Goal: Register for event/course

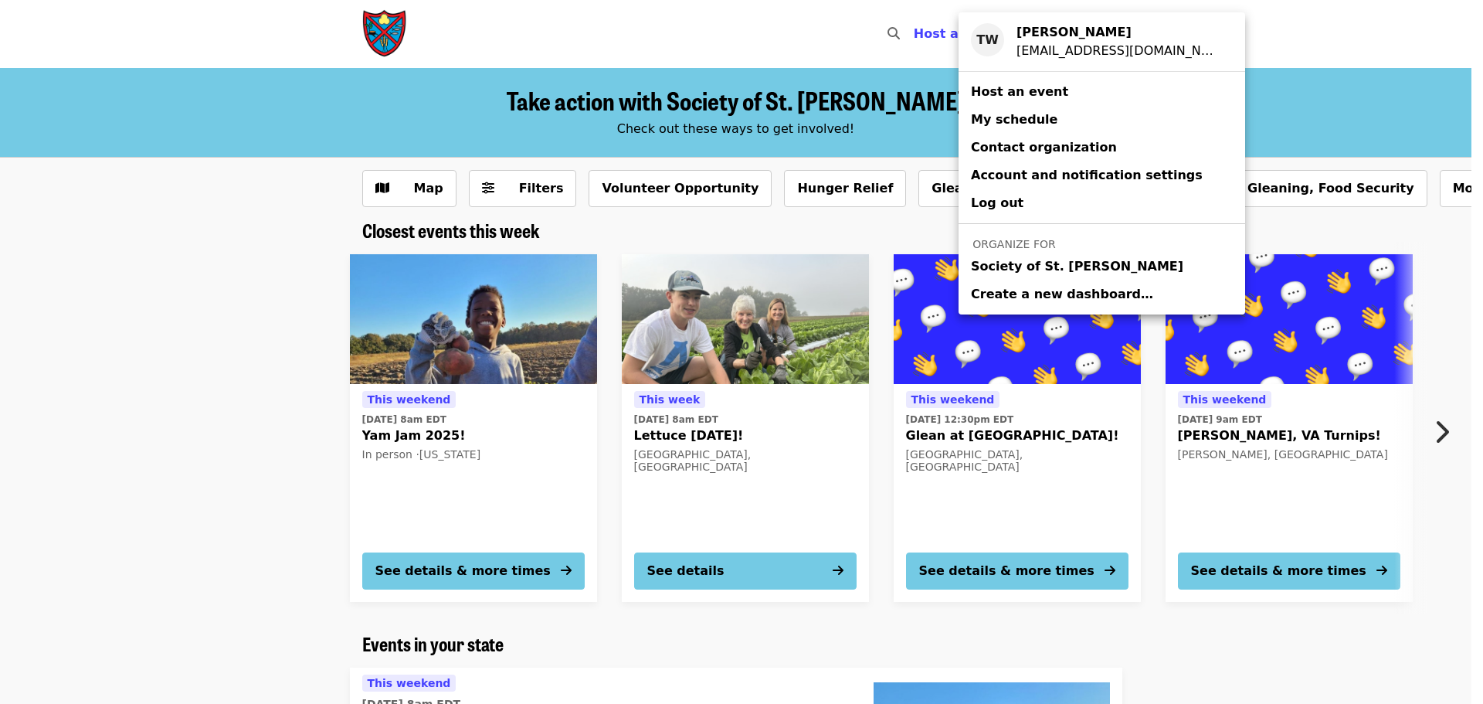
click at [1023, 263] on span "Society of St. [PERSON_NAME]" at bounding box center [1077, 266] width 212 height 19
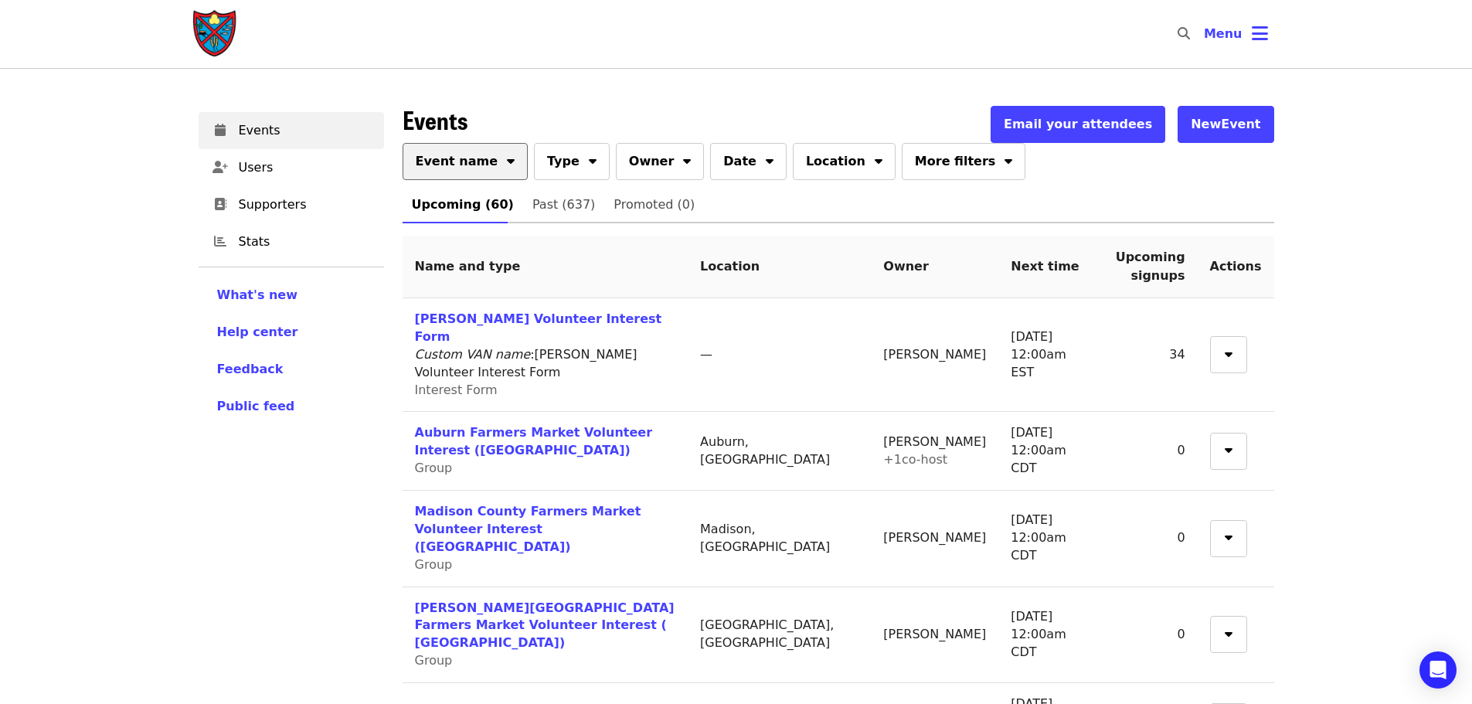
click at [464, 145] on button "Event name" at bounding box center [466, 161] width 126 height 37
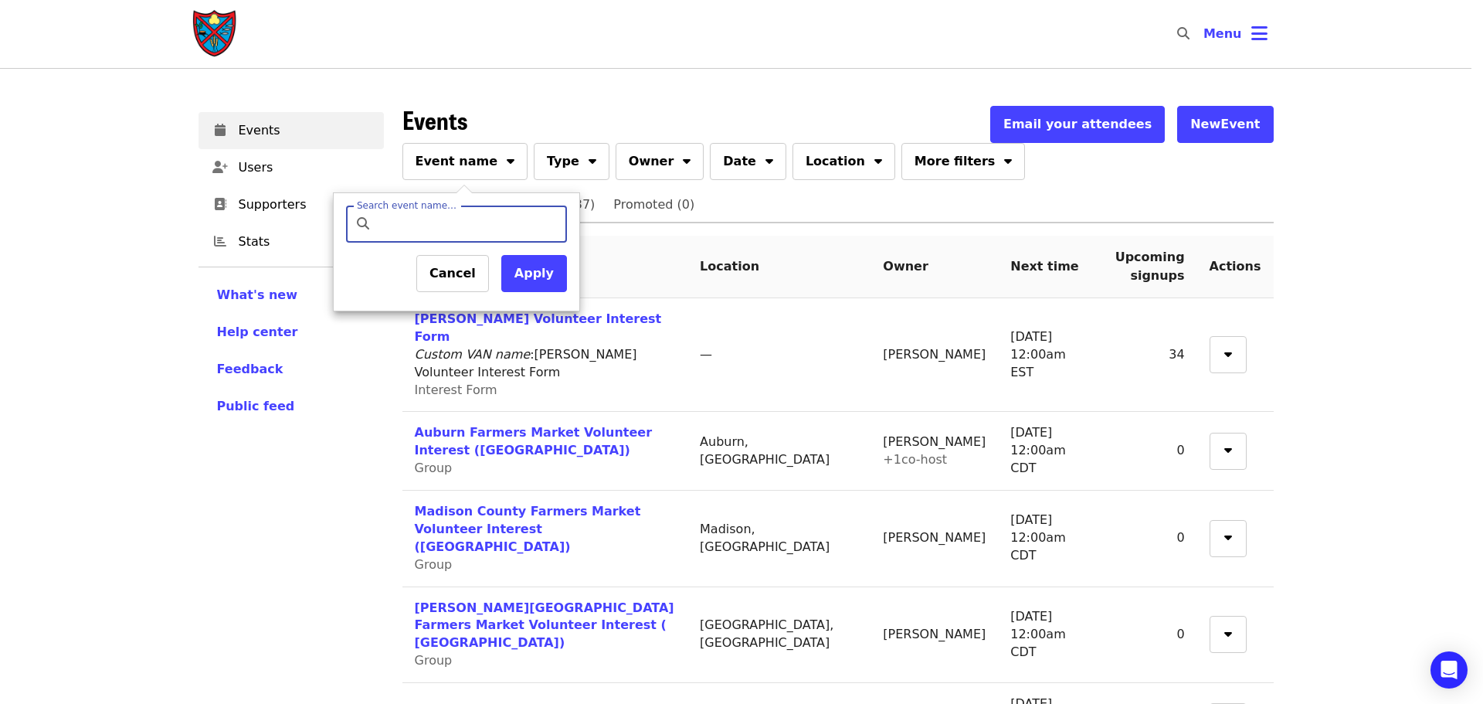
click at [459, 225] on input "Search event name…" at bounding box center [470, 224] width 182 height 37
type input "*******"
click at [536, 274] on button "Apply" at bounding box center [534, 273] width 66 height 37
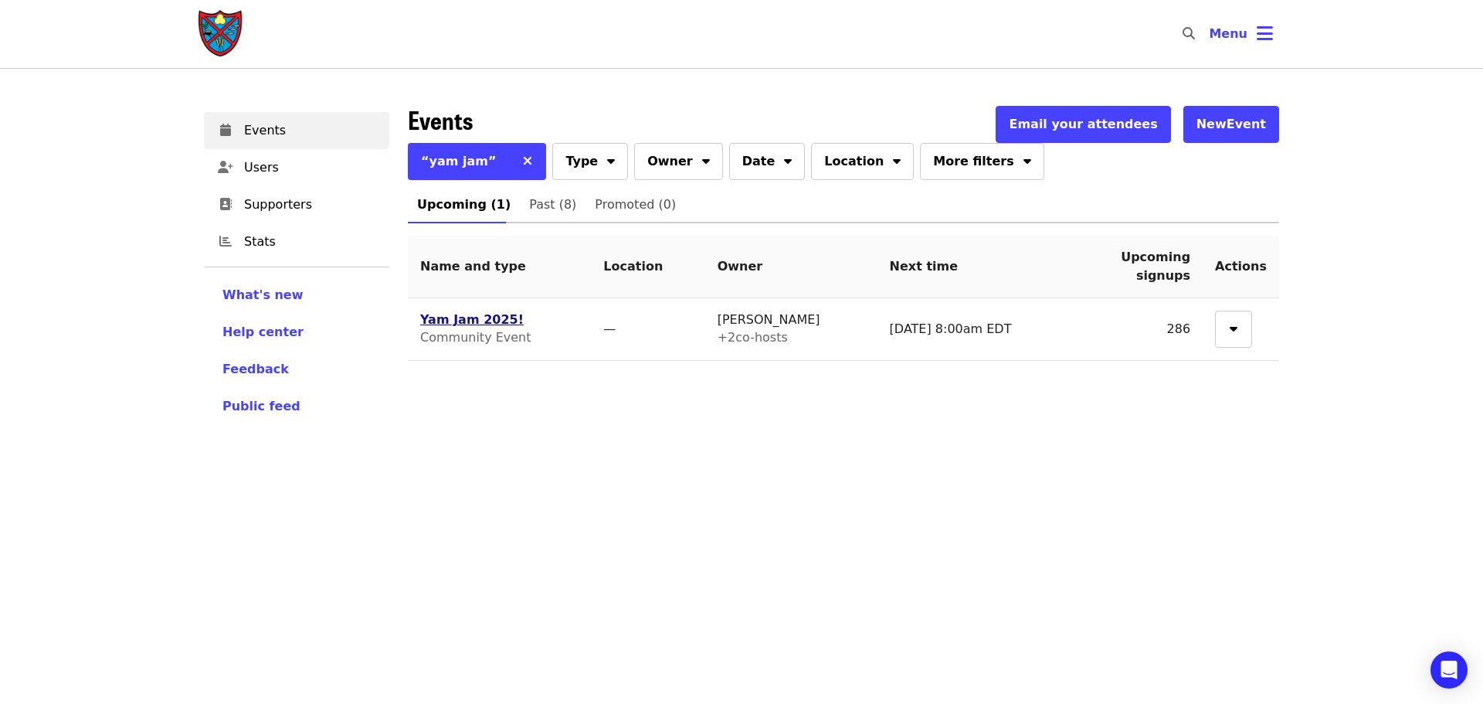
click at [455, 327] on link "Yam Jam 2025!" at bounding box center [472, 319] width 104 height 15
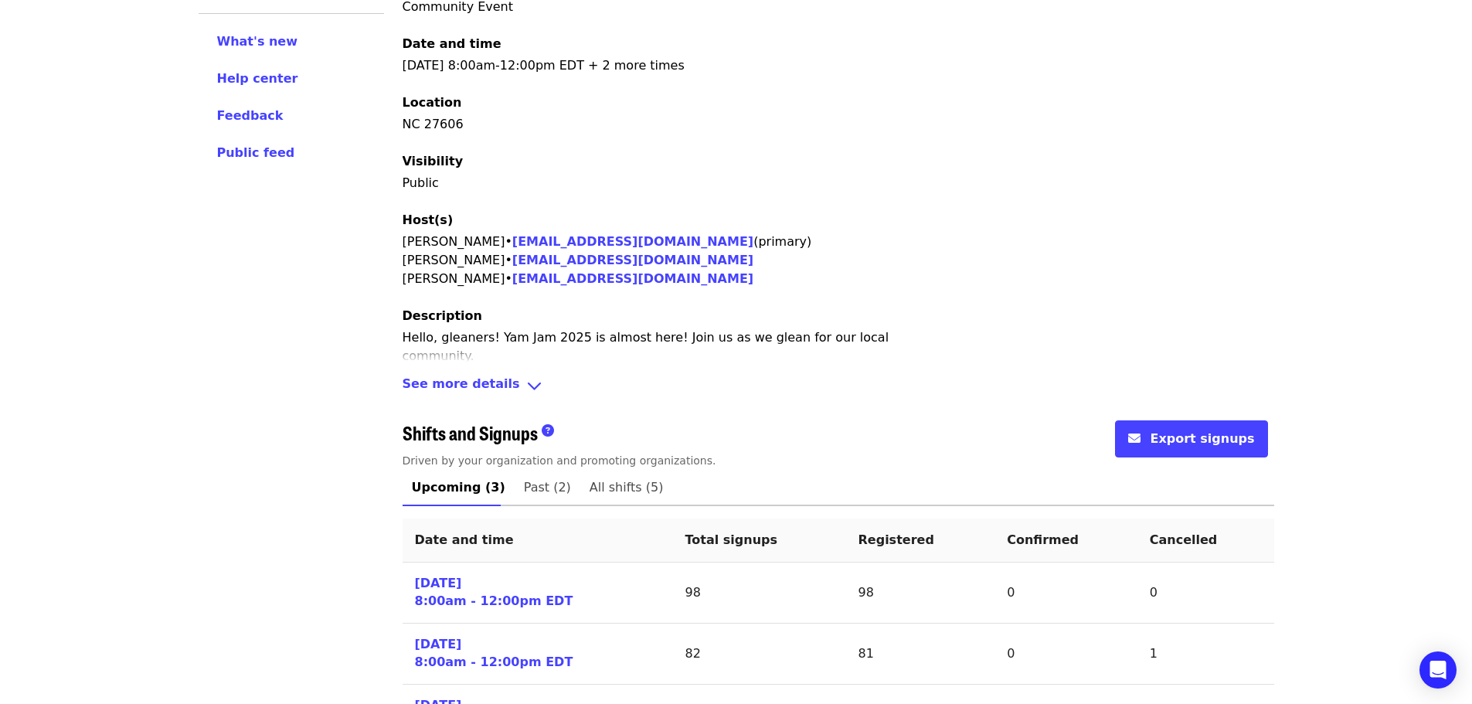
scroll to position [358, 0]
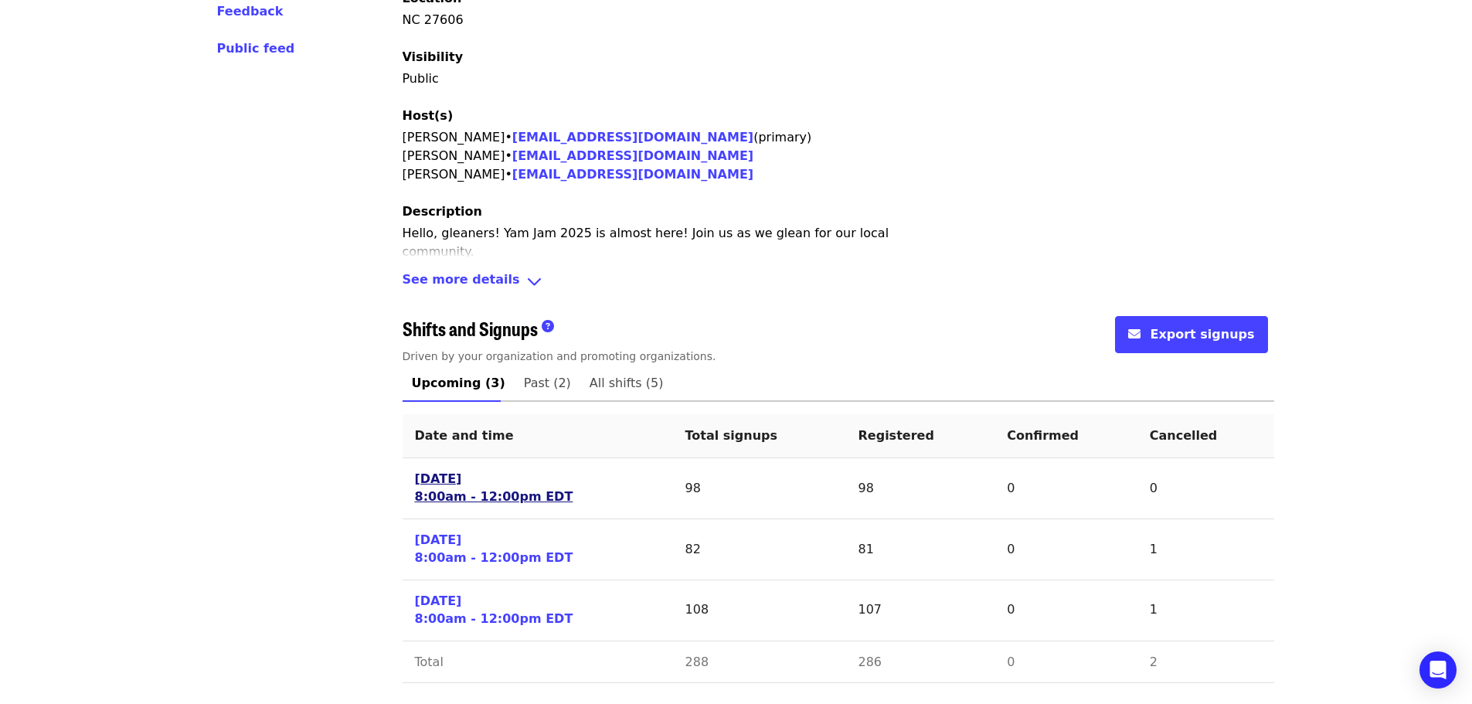
click at [460, 477] on link "[DATE] 8:00am - 12:00pm EDT" at bounding box center [494, 489] width 158 height 36
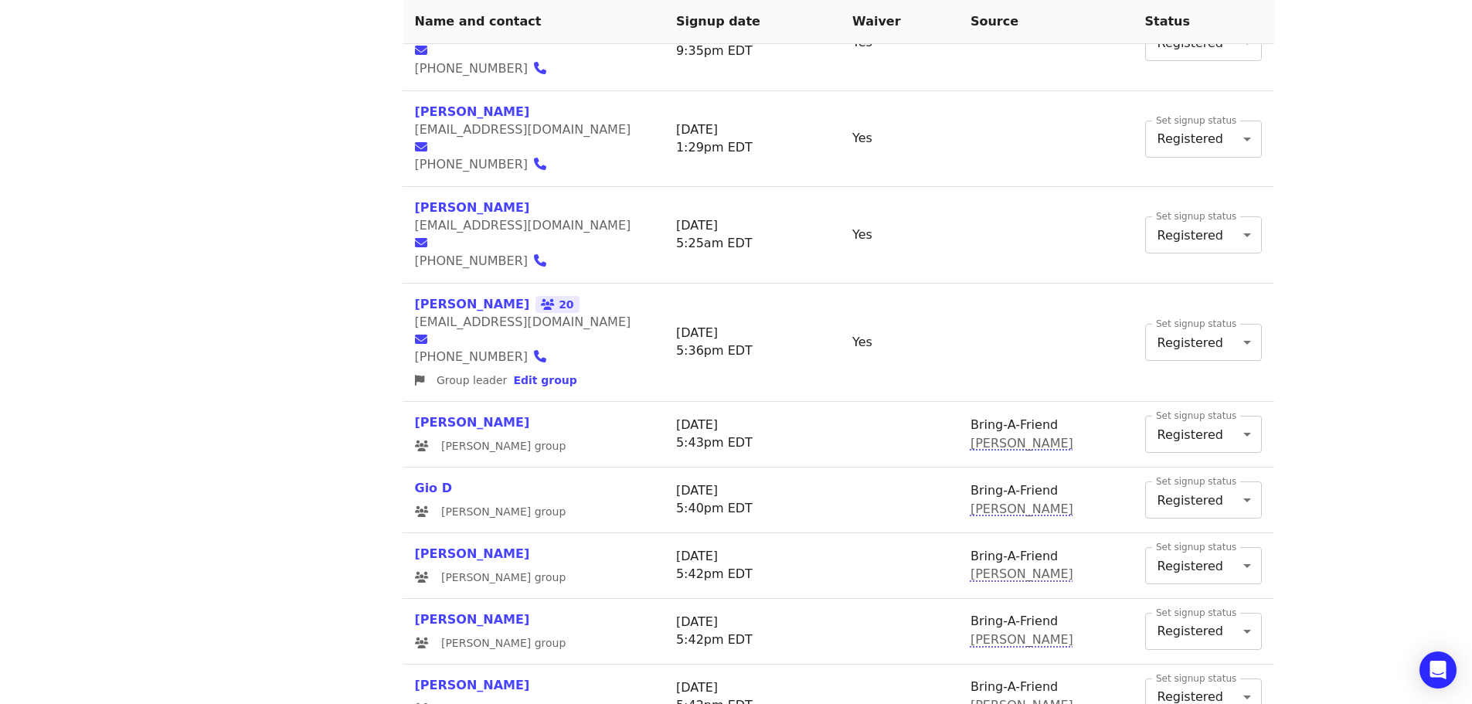
scroll to position [1977, 0]
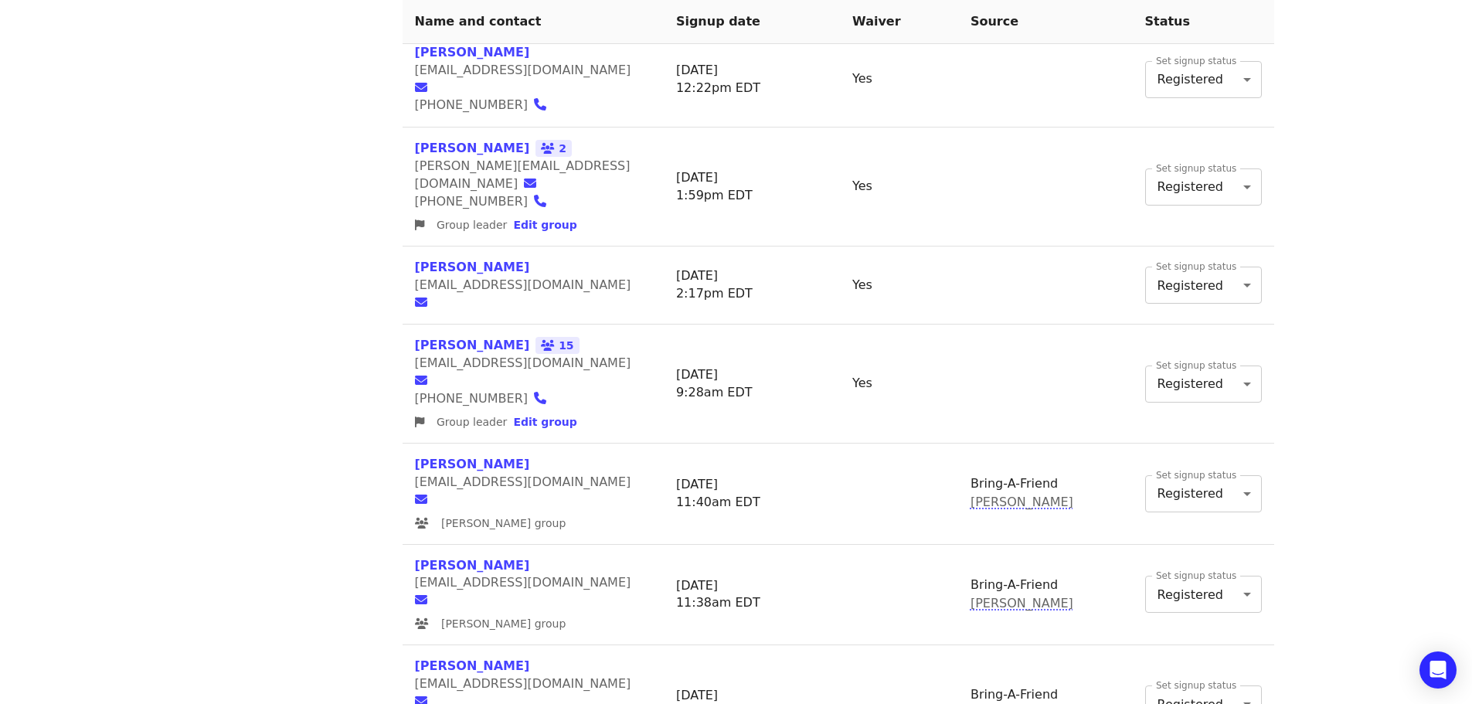
scroll to position [1971, 0]
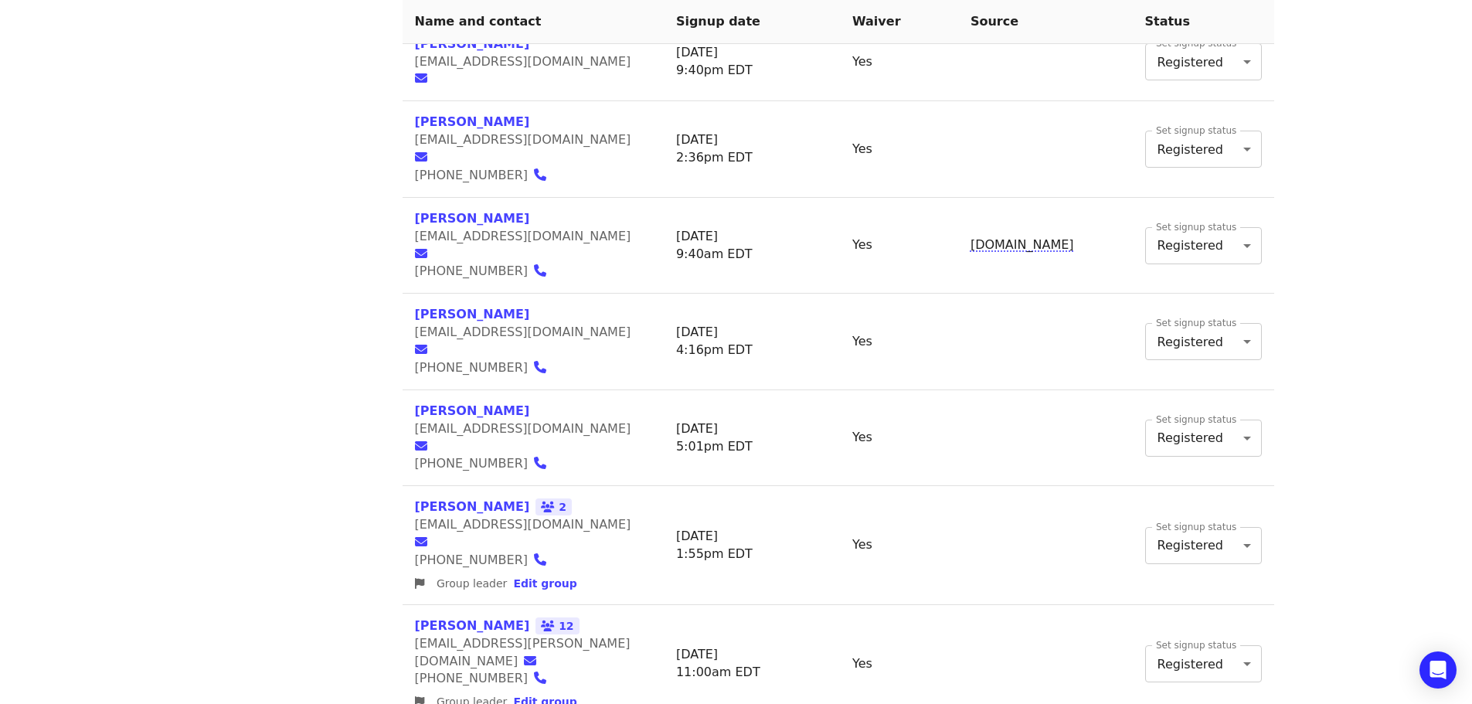
scroll to position [1276, 0]
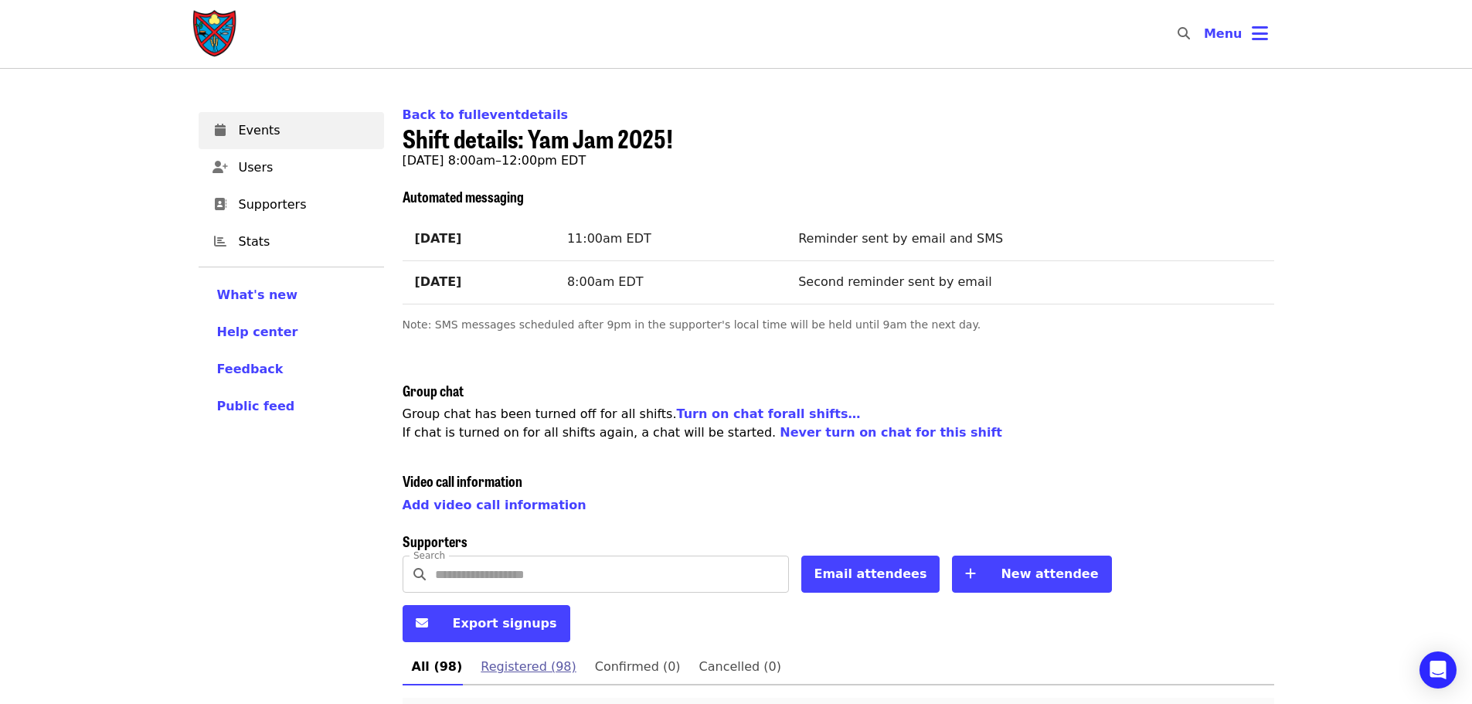
scroll to position [464, 0]
